Goal: Task Accomplishment & Management: Manage account settings

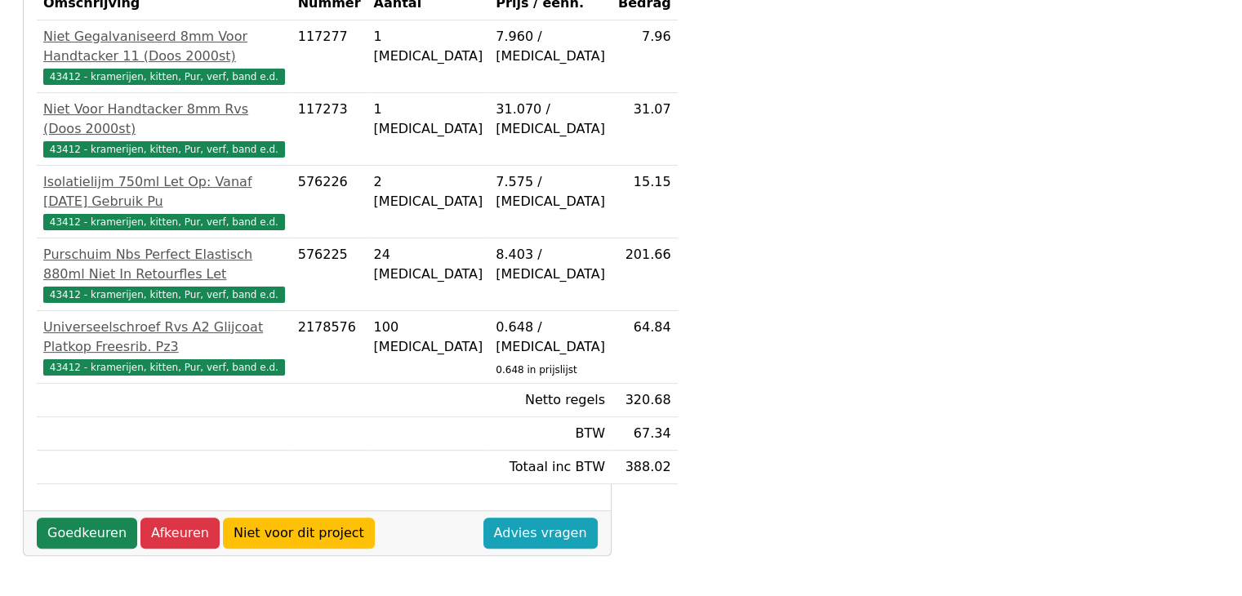
scroll to position [424, 0]
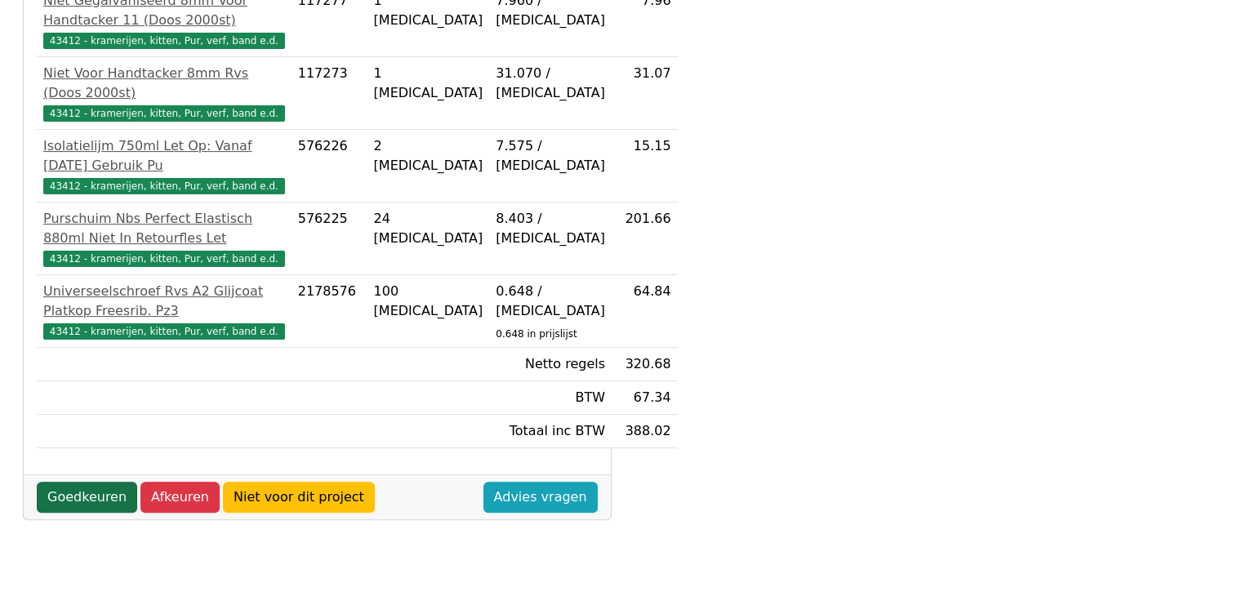
click at [91, 513] on link "Goedkeuren" at bounding box center [87, 497] width 100 height 31
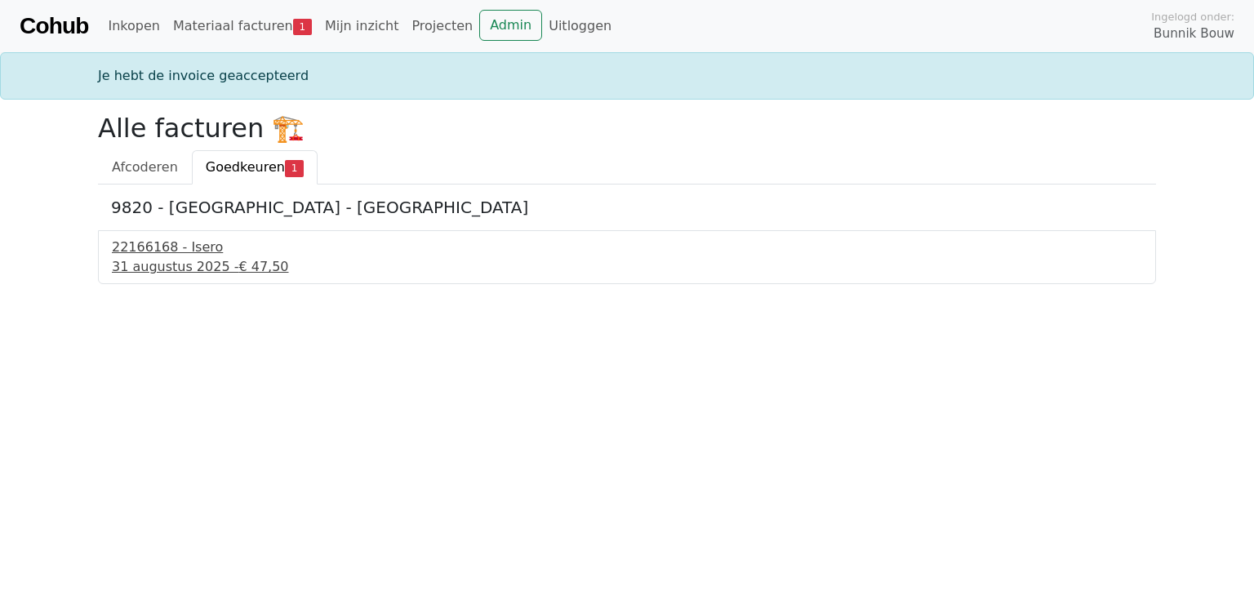
click at [163, 261] on div "31 augustus 2025 - € 47,50" at bounding box center [627, 267] width 1030 height 20
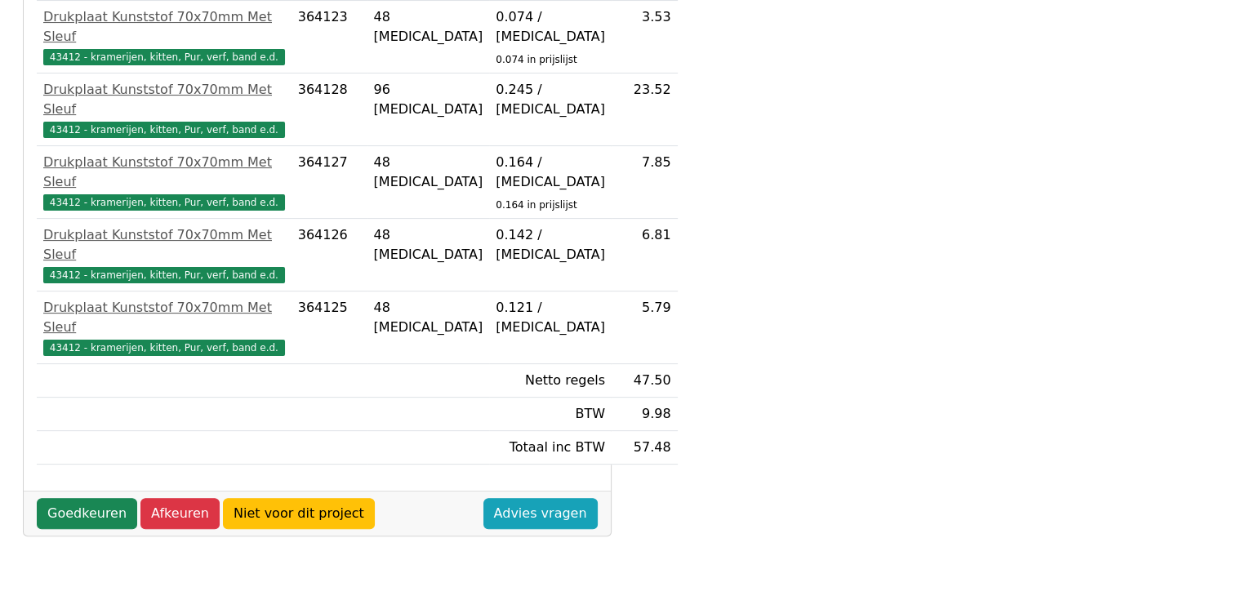
scroll to position [424, 0]
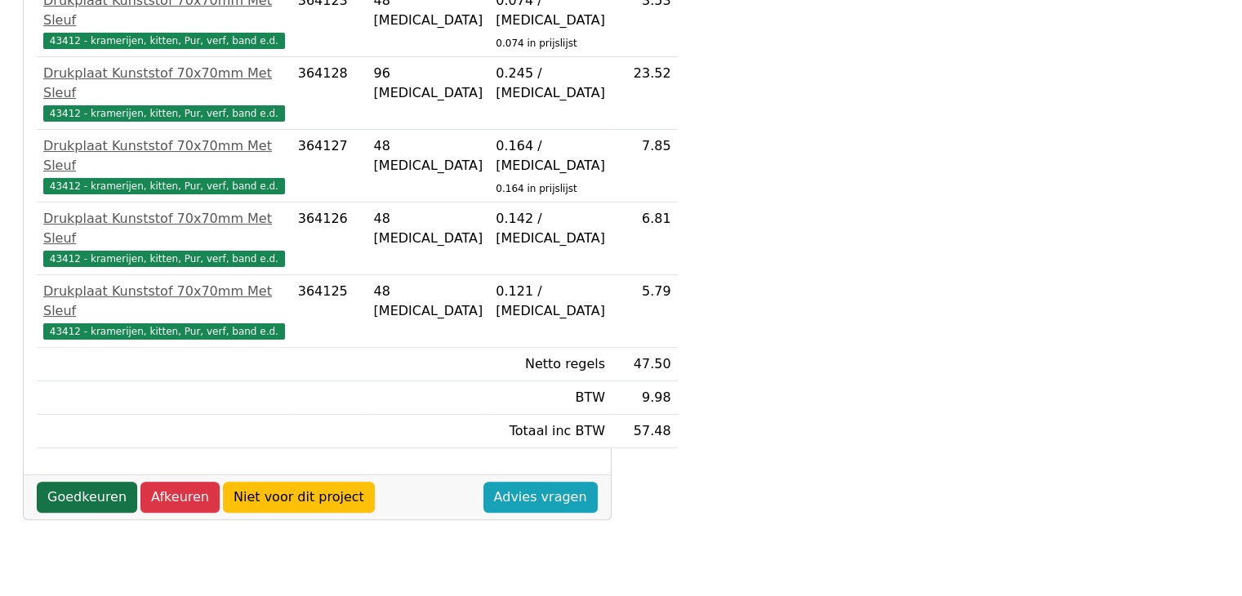
click at [84, 482] on link "Goedkeuren" at bounding box center [87, 497] width 100 height 31
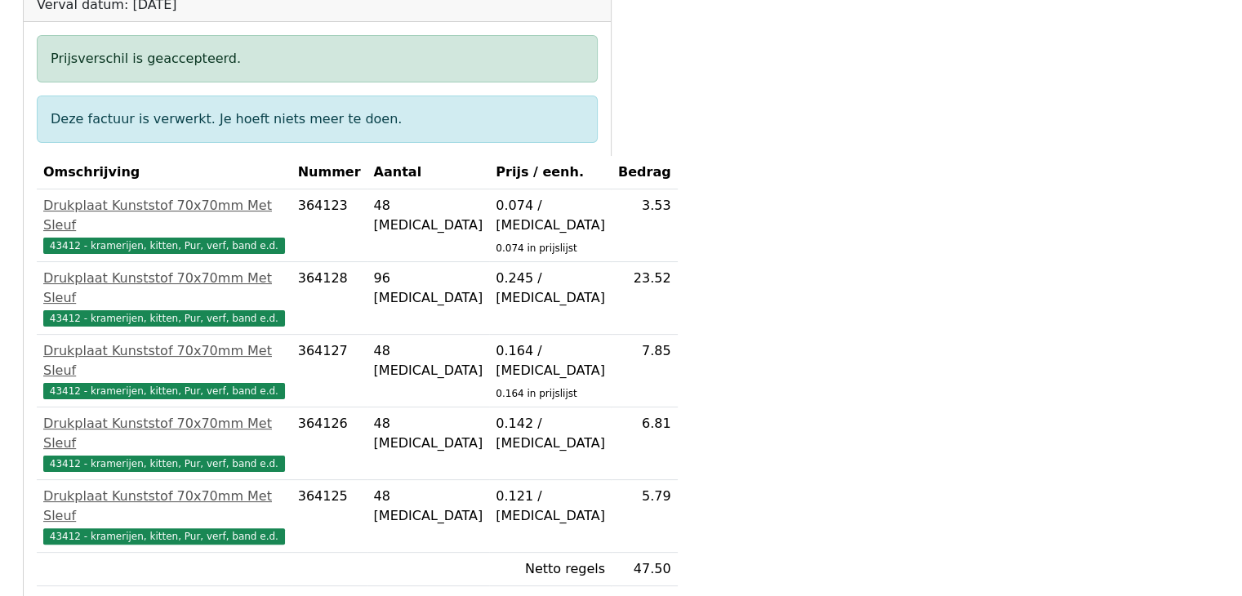
scroll to position [271, 0]
